Goal: Information Seeking & Learning: Learn about a topic

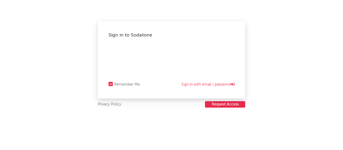
select select "recorded_music"
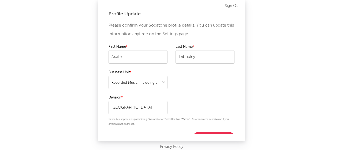
scroll to position [8, 0]
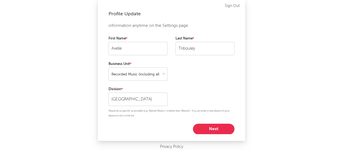
click at [213, 128] on button "Next" at bounding box center [214, 129] width 42 height 11
select select "marketing"
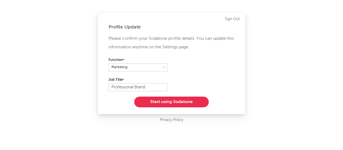
click at [183, 100] on button "Start using Sodatone" at bounding box center [171, 102] width 75 height 11
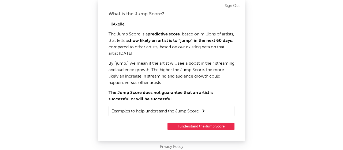
click at [190, 132] on div "What is the Jump Score? Hi Axelle , The Jump Score is a predictive score , base…" at bounding box center [172, 70] width 148 height 141
click at [190, 130] on button "I understand the Jump Score" at bounding box center [201, 127] width 67 height 8
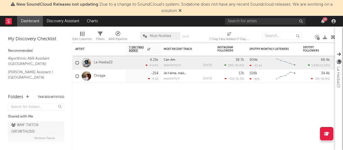
click at [182, 10] on icon at bounding box center [180, 10] width 3 height 4
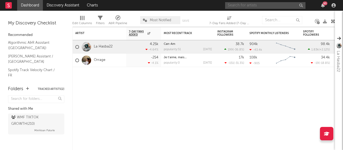
click at [267, 5] on input "text" at bounding box center [265, 5] width 80 height 7
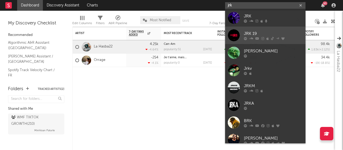
type input "jrk"
click at [252, 31] on div "JRK 19" at bounding box center [273, 33] width 59 height 6
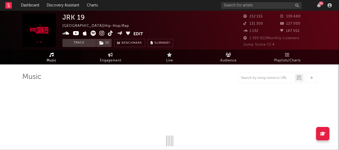
select select "6m"
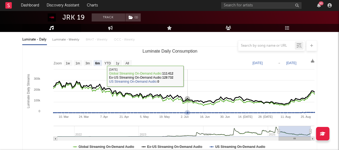
scroll to position [60, 0]
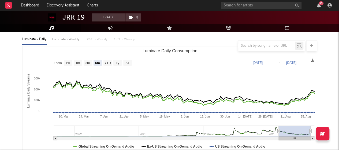
click at [263, 62] on text "Mar 3, 2025" at bounding box center [258, 63] width 10 height 4
click at [273, 62] on input "2025-03-03" at bounding box center [260, 62] width 25 height 5
type input "2024-08-31"
select select "1y"
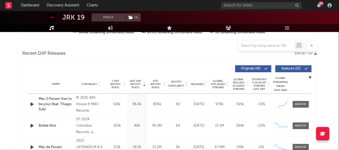
scroll to position [0, 0]
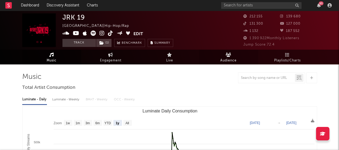
click at [229, 58] on span "Audience" at bounding box center [229, 60] width 16 height 6
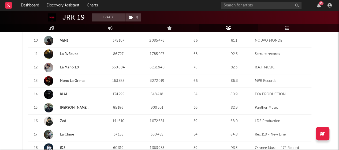
scroll to position [346, 0]
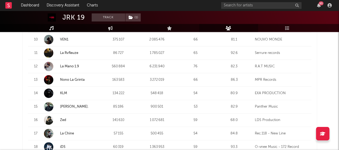
click at [67, 133] on link "La Chine" at bounding box center [67, 133] width 14 height 3
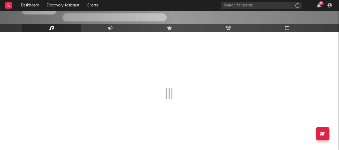
scroll to position [36, 0]
select select "6m"
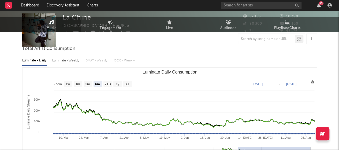
scroll to position [0, 0]
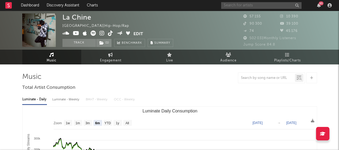
click at [274, 8] on input "text" at bounding box center [261, 5] width 80 height 7
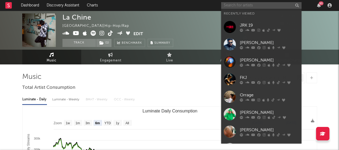
click at [274, 8] on input "text" at bounding box center [261, 5] width 80 height 7
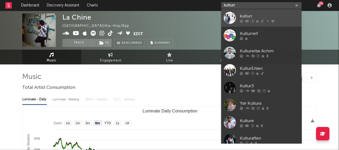
type input "kulturr"
click at [247, 15] on div "kulturr" at bounding box center [269, 16] width 59 height 6
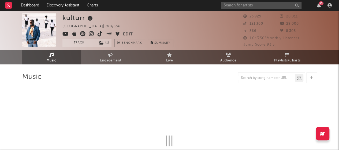
select select "6m"
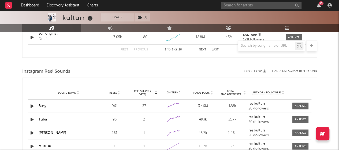
scroll to position [468, 0]
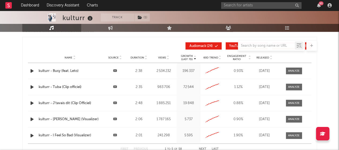
scroll to position [624, 0]
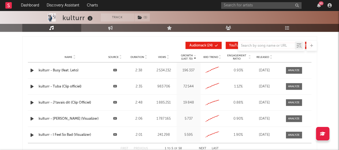
drag, startPoint x: 327, startPoint y: 0, endPoint x: 333, endPoint y: 66, distance: 65.8
click at [249, 3] on input "text" at bounding box center [261, 5] width 80 height 7
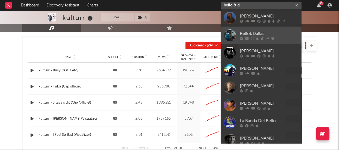
type input "bello & d"
click at [252, 33] on div "Bello&Dallas" at bounding box center [269, 33] width 59 height 6
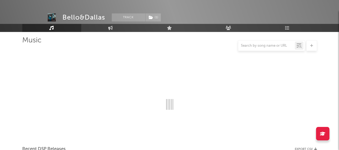
scroll to position [585, 0]
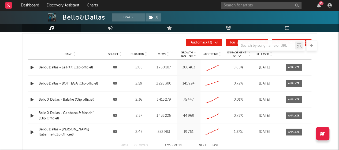
select select "6m"
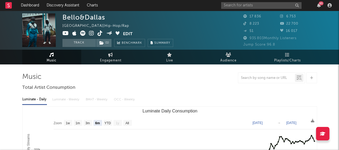
scroll to position [58, 0]
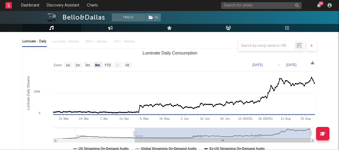
click at [263, 65] on text "Mar 3, 2025" at bounding box center [258, 65] width 10 height 4
click at [273, 64] on input "2025-03-03" at bounding box center [260, 64] width 25 height 5
type input "2024-12-13"
select select "All"
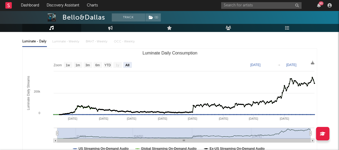
scroll to position [0, 0]
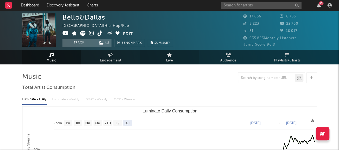
click at [176, 58] on link "Live" at bounding box center [169, 57] width 59 height 15
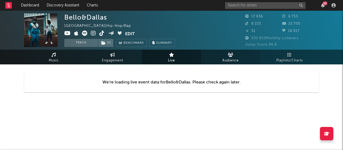
click at [229, 60] on span "Audience" at bounding box center [231, 60] width 16 height 6
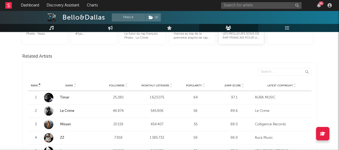
scroll to position [174, 0]
